Goal: Information Seeking & Learning: Learn about a topic

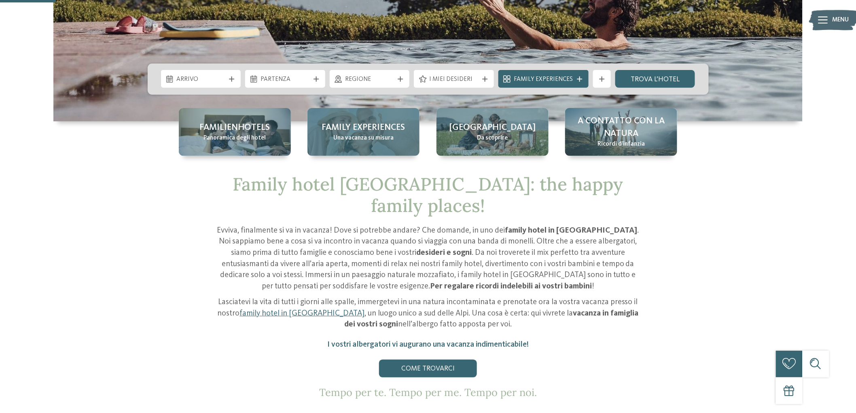
scroll to position [224, 0]
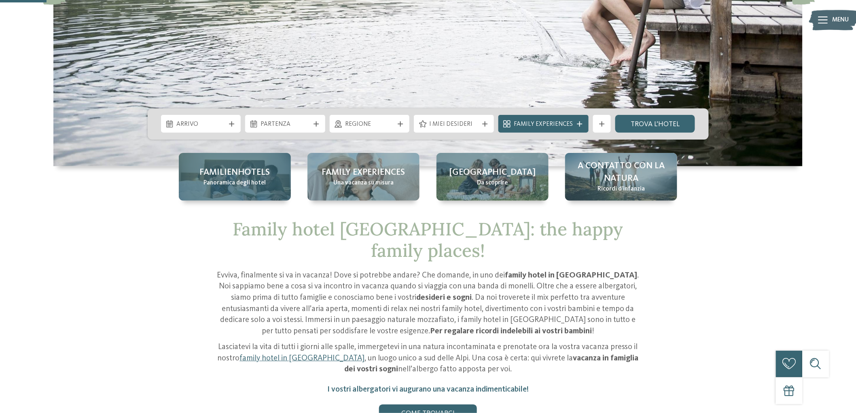
click at [252, 183] on span "Panoramica degli hotel" at bounding box center [234, 183] width 62 height 9
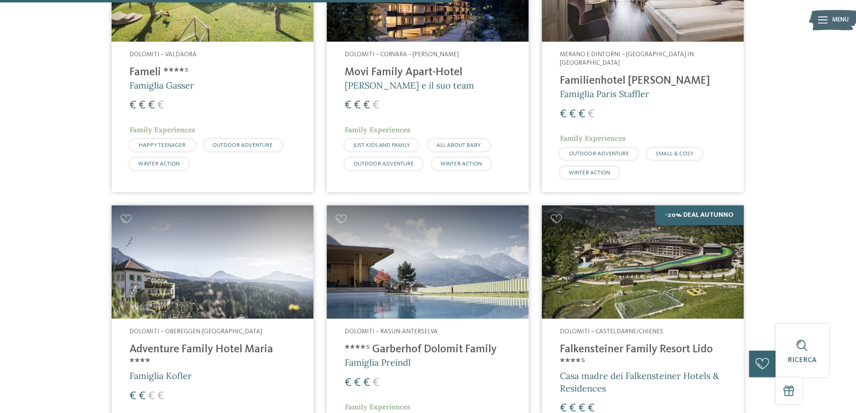
scroll to position [1662, 0]
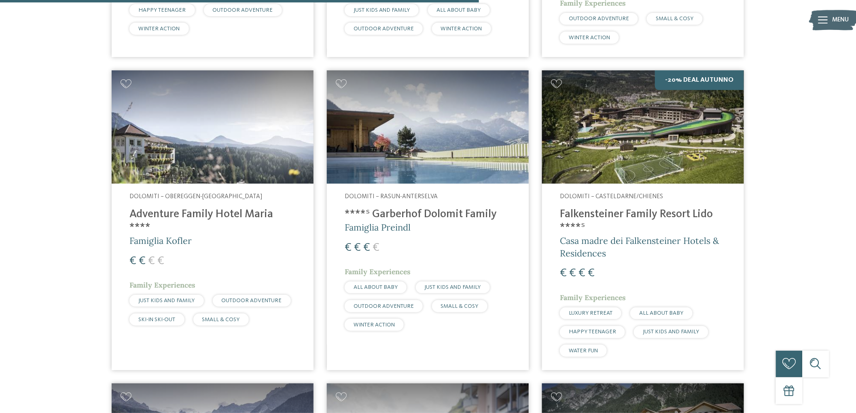
click at [205, 210] on h4 "Adventure Family Hotel Maria ****" at bounding box center [212, 221] width 166 height 27
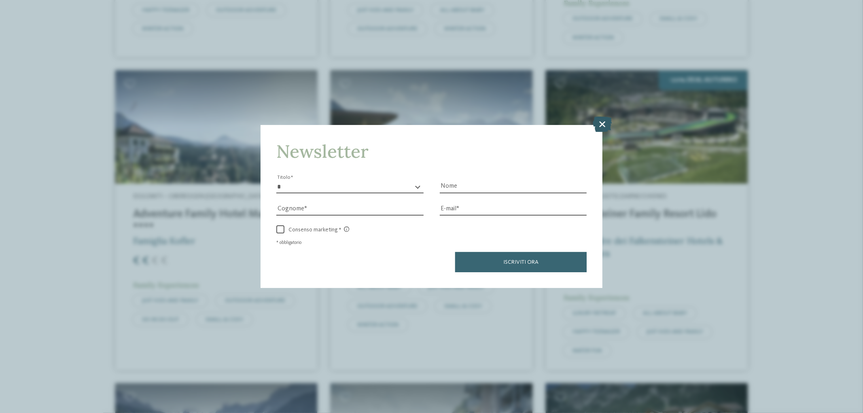
click at [602, 123] on icon at bounding box center [601, 123] width 19 height 15
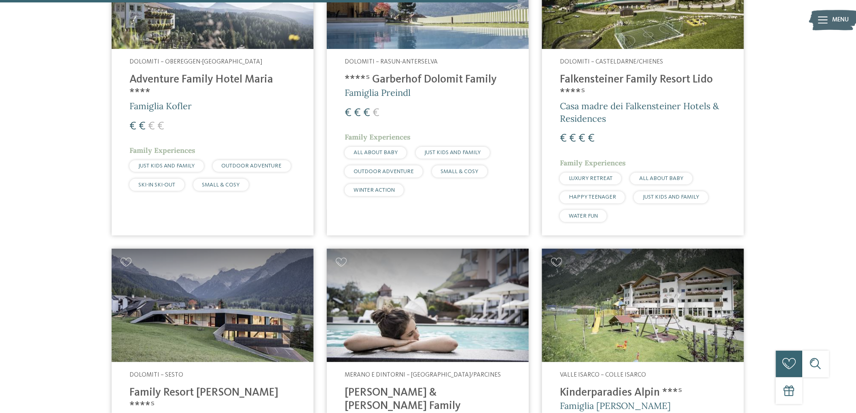
scroll to position [1977, 0]
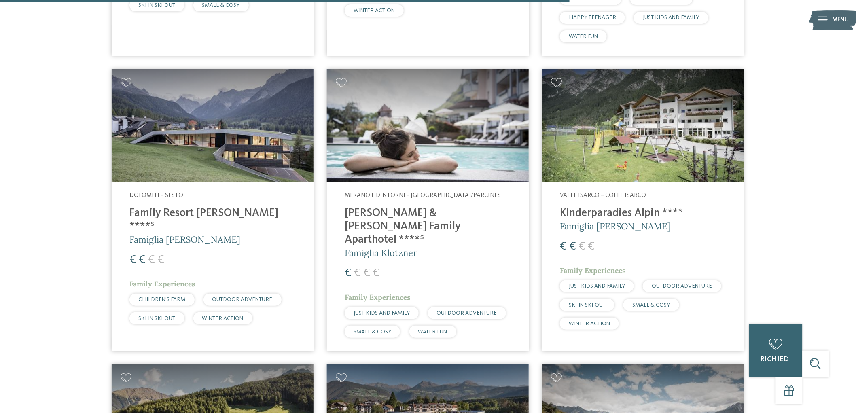
click at [428, 207] on h4 "[PERSON_NAME] & [PERSON_NAME] Family Aparthotel ****ˢ" at bounding box center [428, 227] width 166 height 40
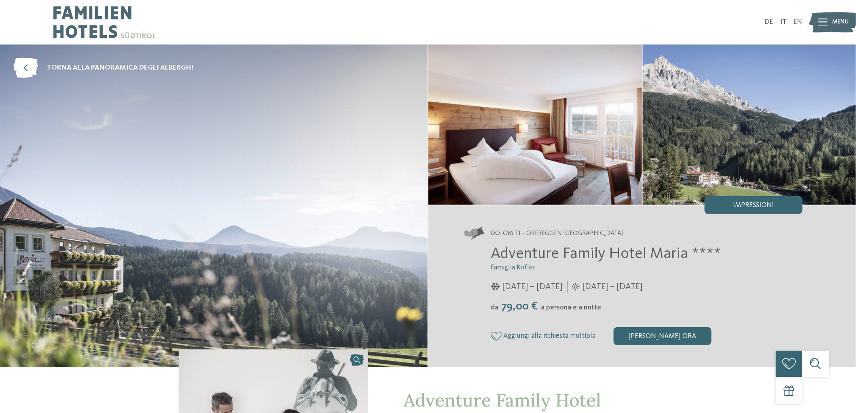
scroll to position [45, 0]
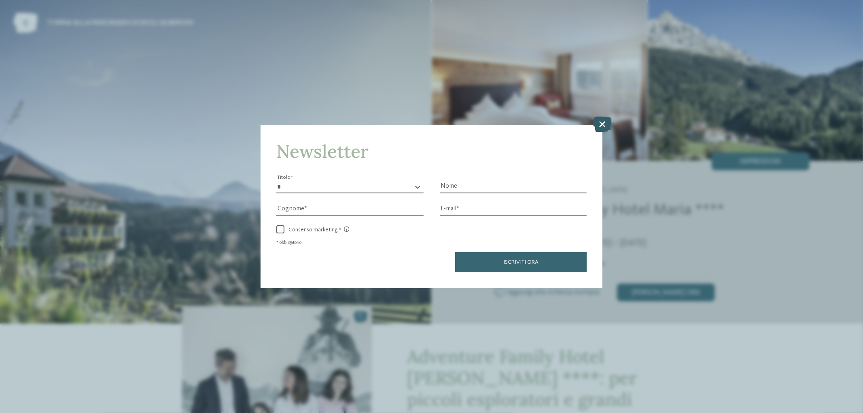
click at [604, 121] on icon at bounding box center [601, 123] width 19 height 15
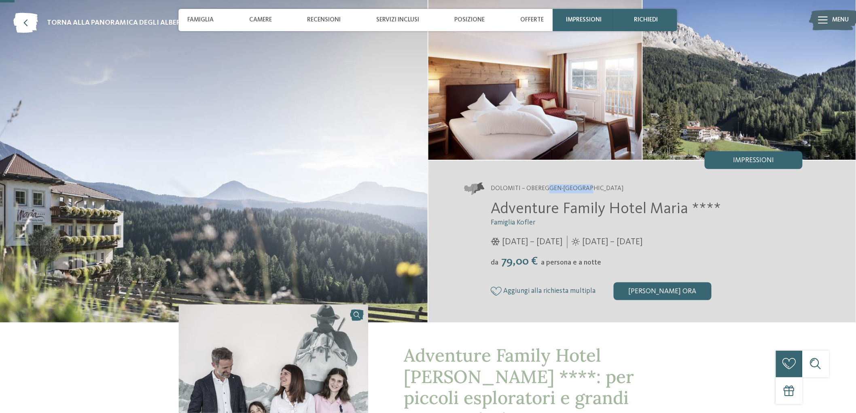
drag, startPoint x: 550, startPoint y: 189, endPoint x: 593, endPoint y: 187, distance: 42.5
click at [593, 187] on span "Dolomiti – Obereggen-[GEOGRAPHIC_DATA]" at bounding box center [556, 188] width 133 height 9
drag, startPoint x: 593, startPoint y: 187, endPoint x: 544, endPoint y: 191, distance: 48.7
click at [592, 187] on span "Dolomiti – Obereggen-[GEOGRAPHIC_DATA]" at bounding box center [556, 188] width 133 height 9
drag, startPoint x: 526, startPoint y: 188, endPoint x: 609, endPoint y: 188, distance: 82.9
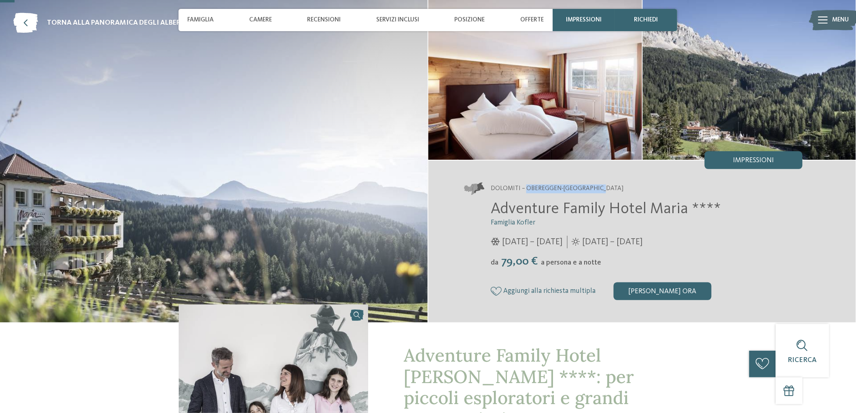
click at [609, 188] on address "Dolomiti – Obereggen-[GEOGRAPHIC_DATA]" at bounding box center [633, 189] width 338 height 13
copy span "Obereggen-Nova Ponente"
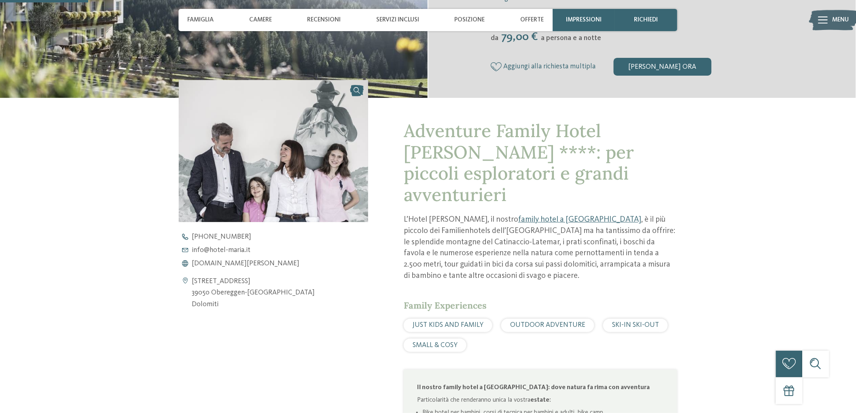
scroll to position [0, 0]
